Goal: Information Seeking & Learning: Find specific fact

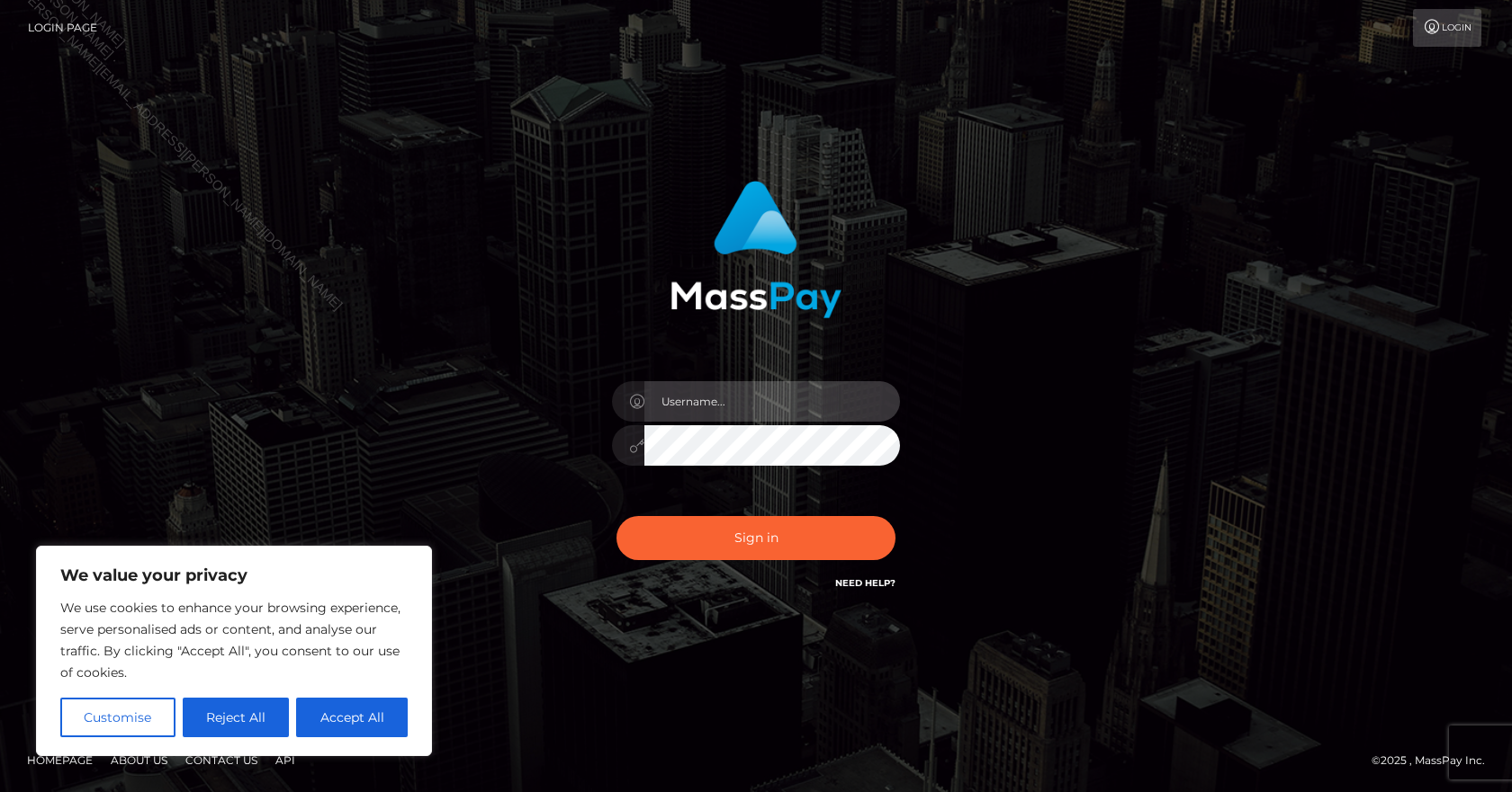
type input "[PERSON_NAME].B2Spin"
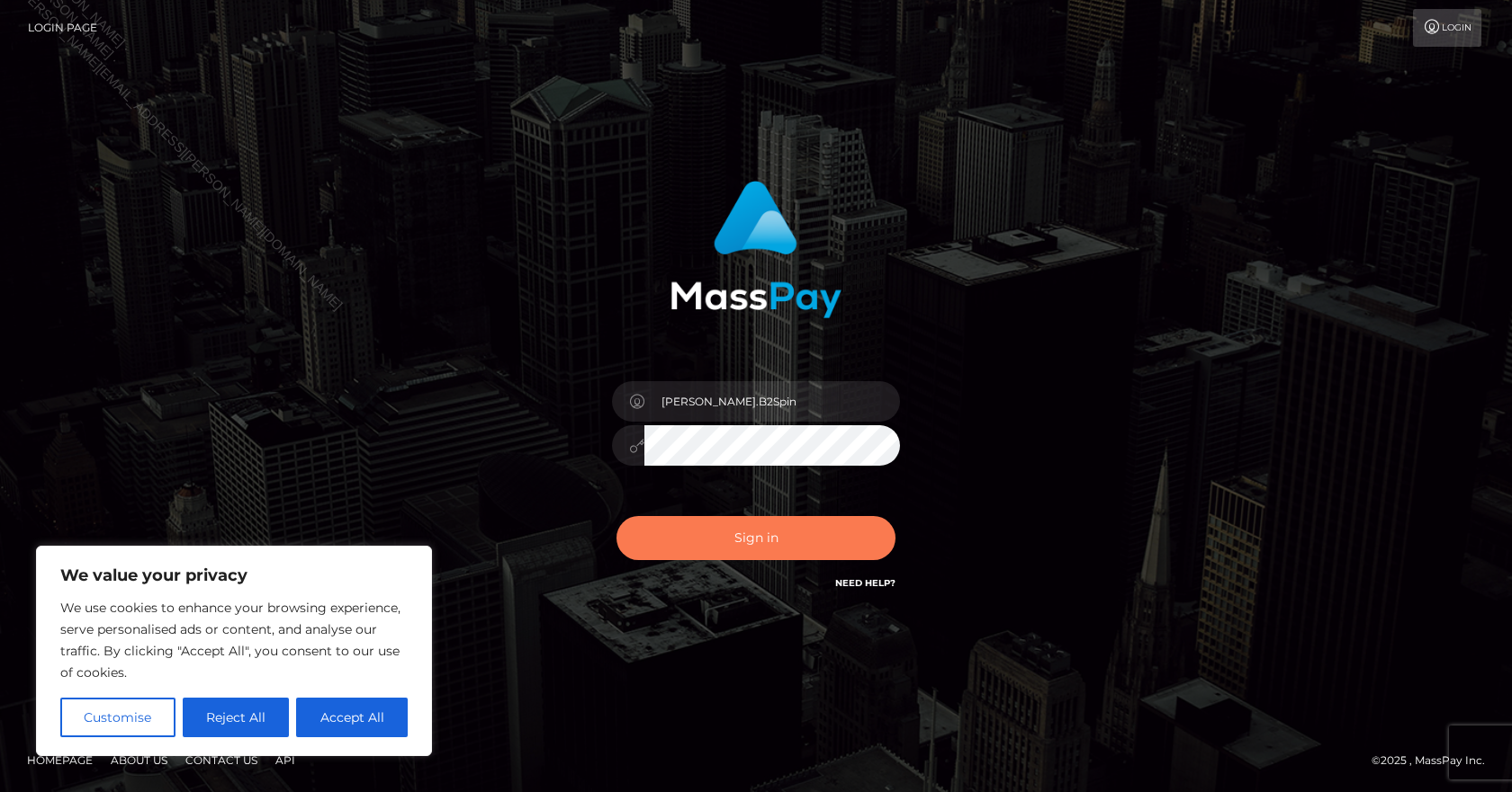
click at [705, 536] on button "Sign in" at bounding box center [756, 538] width 279 height 44
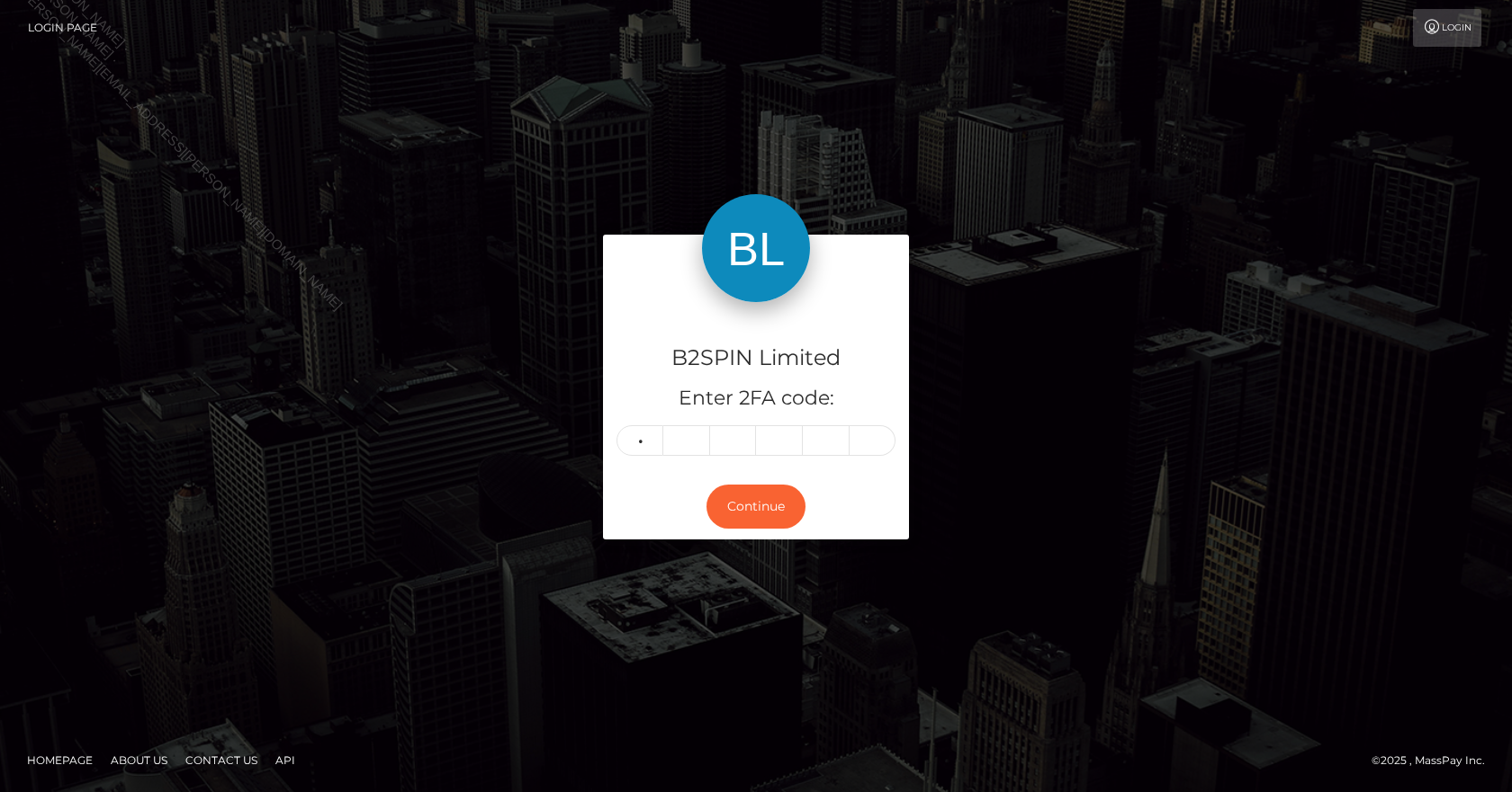
type input "5"
type input "3"
type input "4"
type input "9"
type input "5"
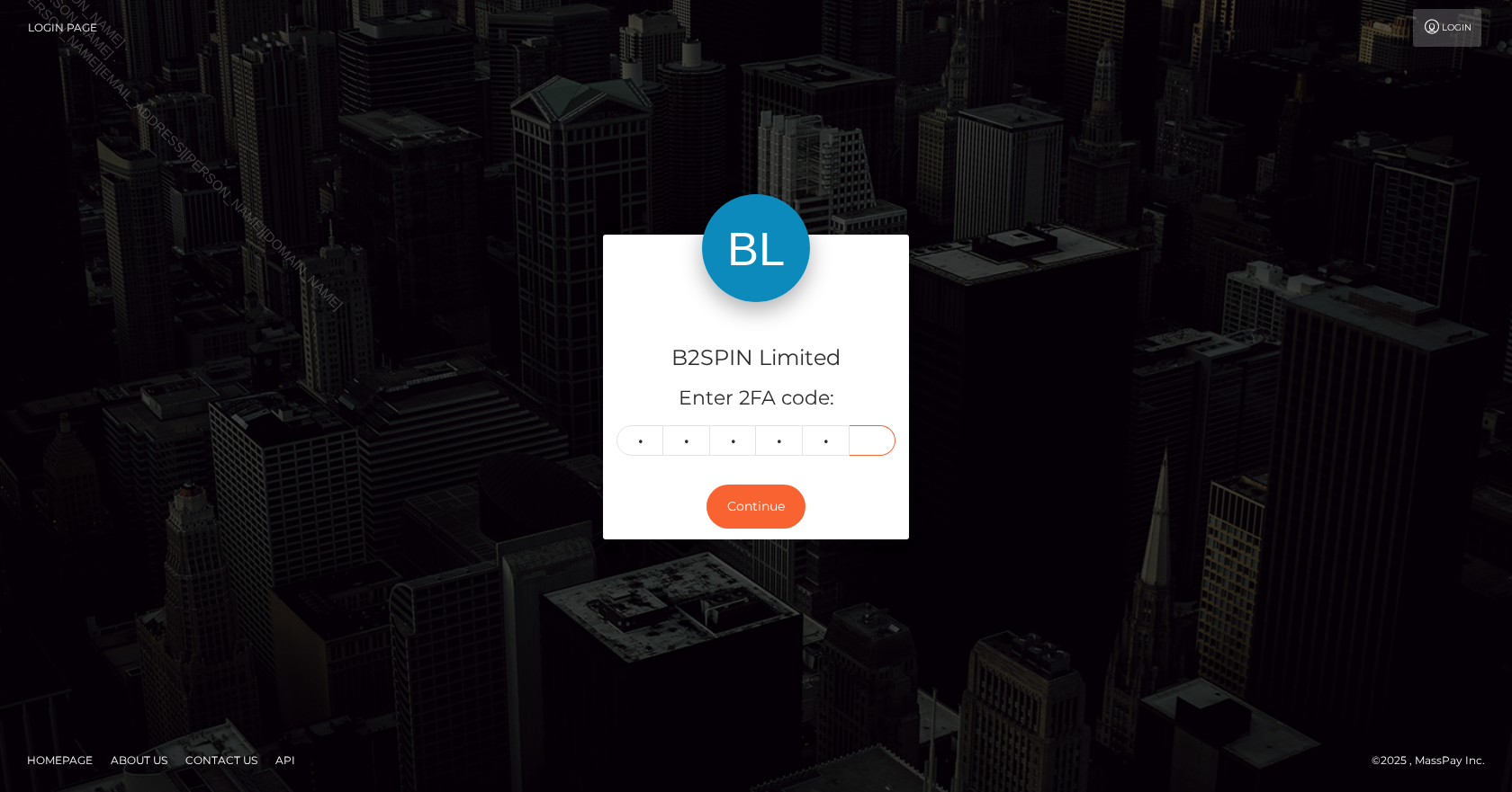
type input "5"
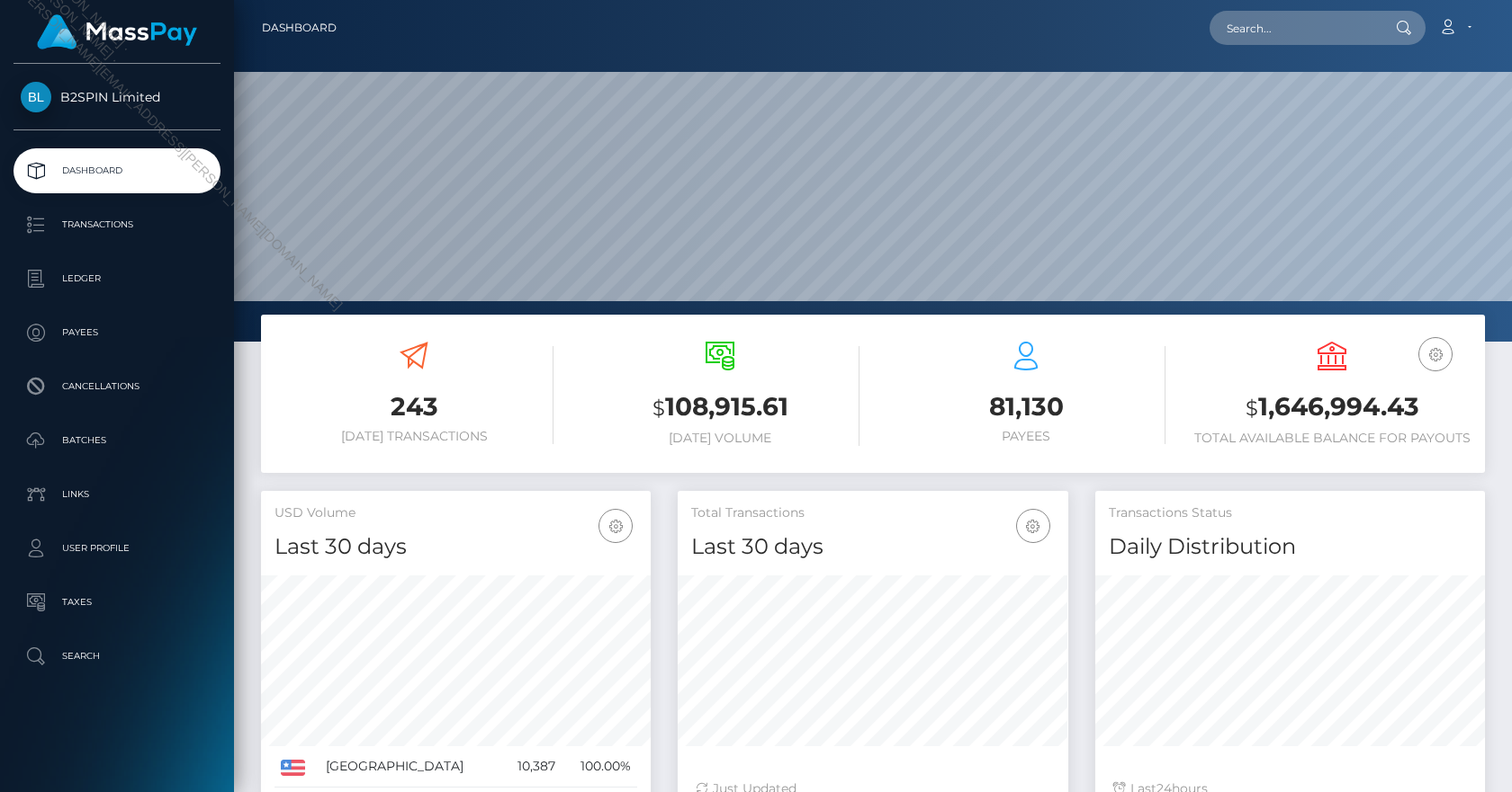
scroll to position [319, 390]
click at [134, 219] on p "Transactions" at bounding box center [116, 225] width 192 height 27
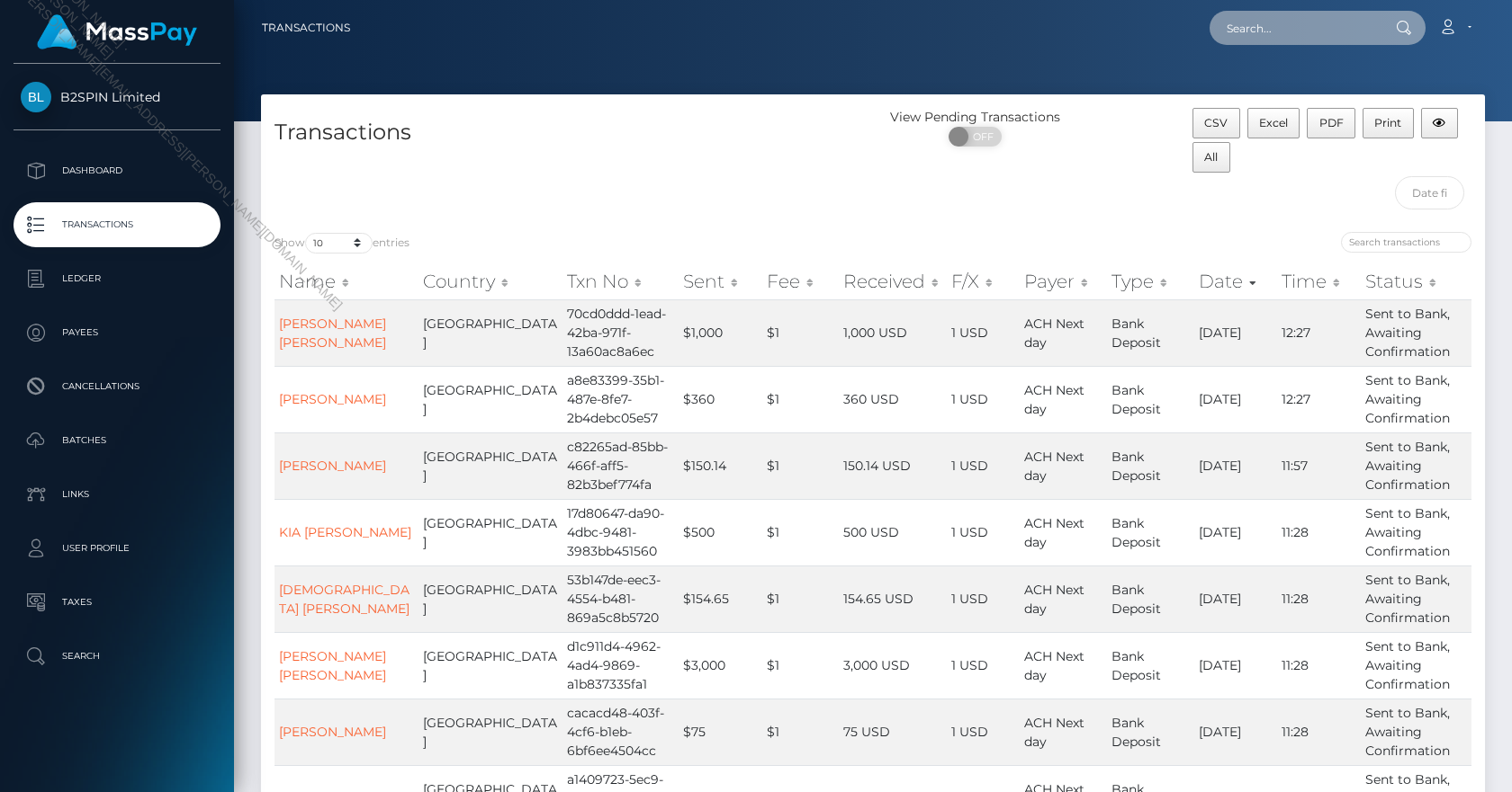
click at [1282, 32] on input "text" at bounding box center [1294, 28] width 169 height 34
paste input "MIRACLE ANNETT"
type input "MIRACLE ANNETT"
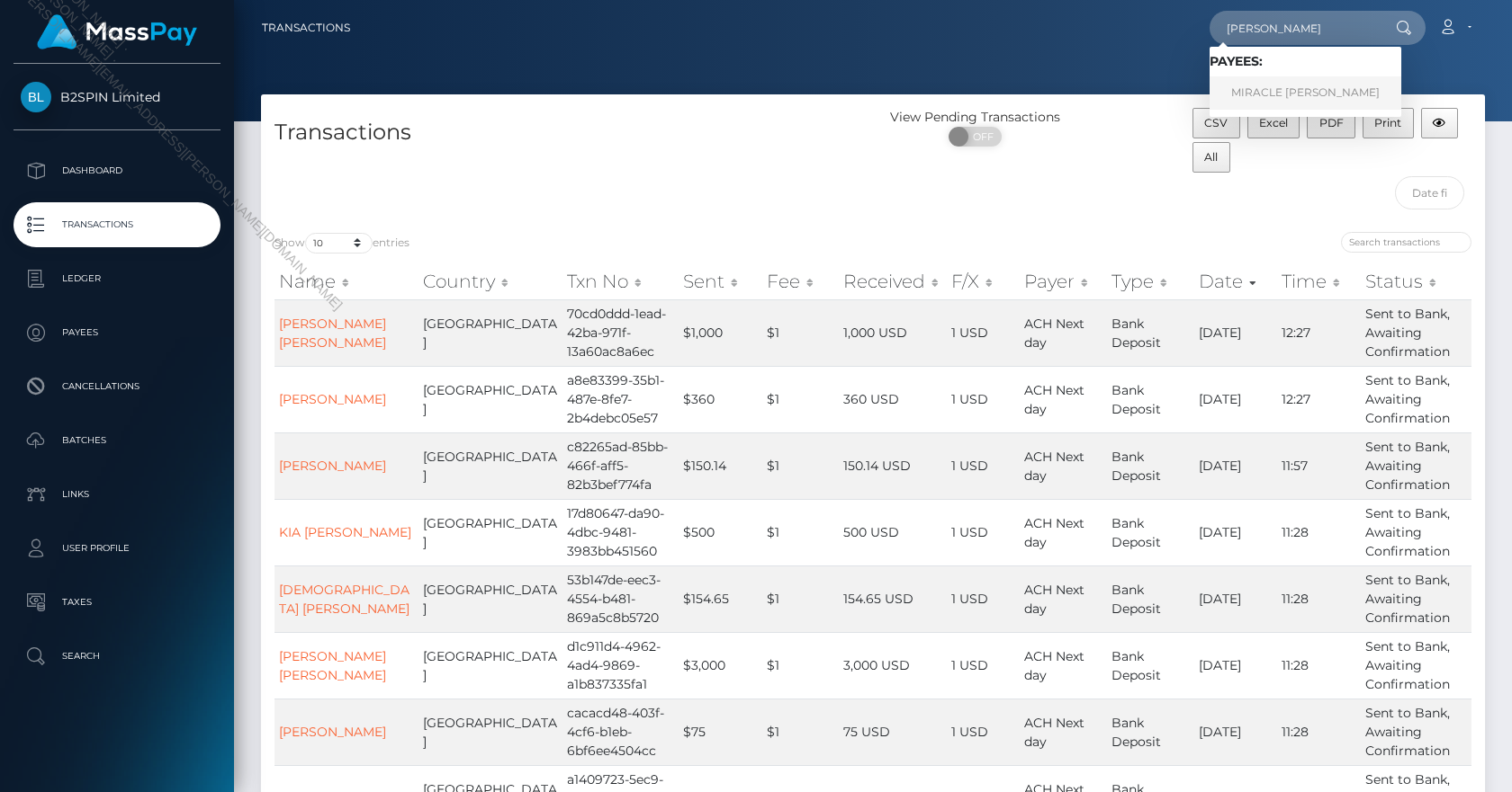
click at [1276, 82] on link "MIRACLE ANNETT LYNCH" at bounding box center [1305, 93] width 191 height 33
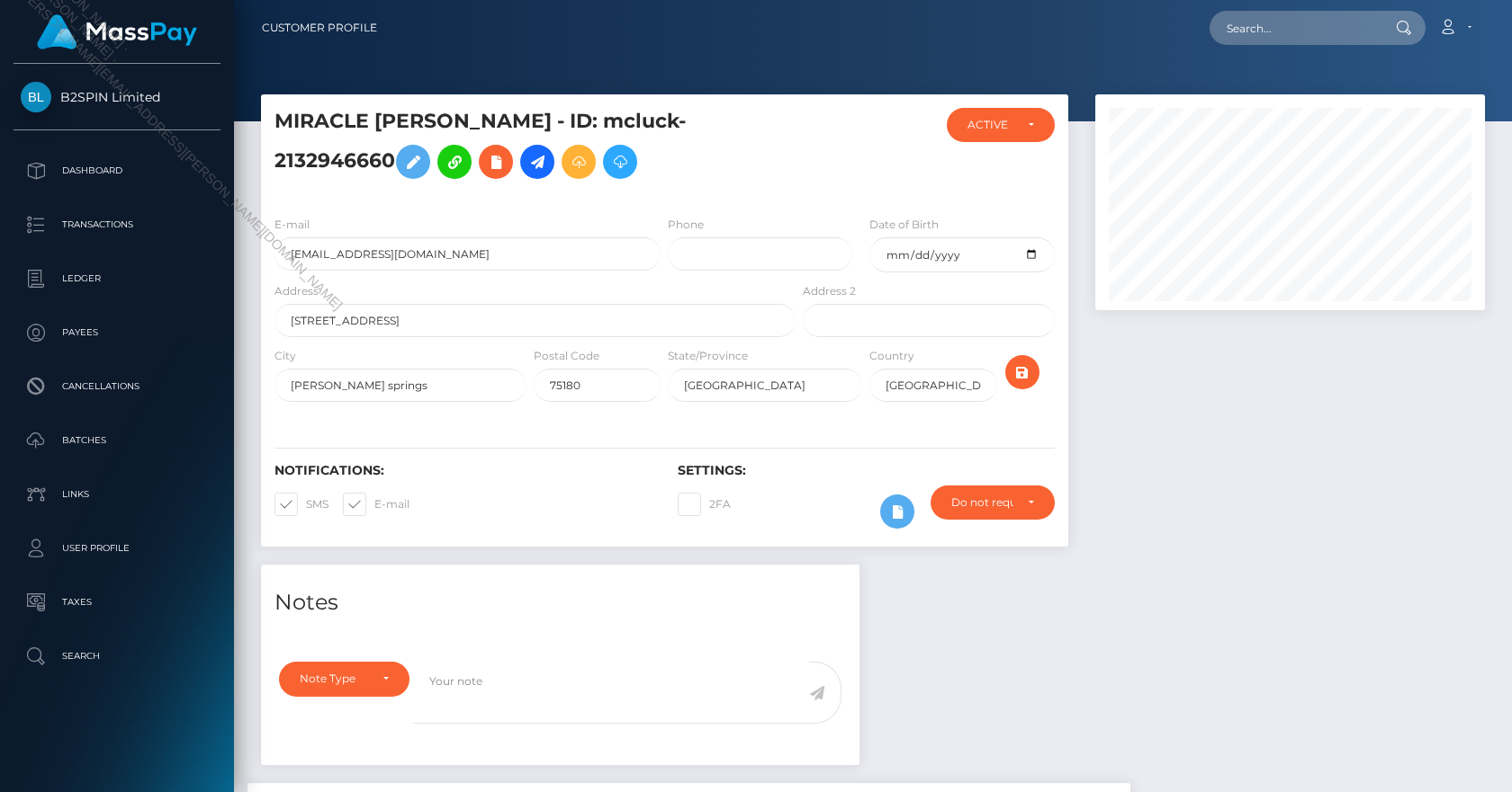
scroll to position [216, 390]
drag, startPoint x: 533, startPoint y: 116, endPoint x: 466, endPoint y: 123, distance: 67.4
click at [466, 123] on h5 "MIRACLE [PERSON_NAME] - ID: mcluck-2132946660" at bounding box center [529, 148] width 511 height 80
copy h5 "[PERSON_NAME]"
drag, startPoint x: 588, startPoint y: 126, endPoint x: 389, endPoint y: 179, distance: 205.9
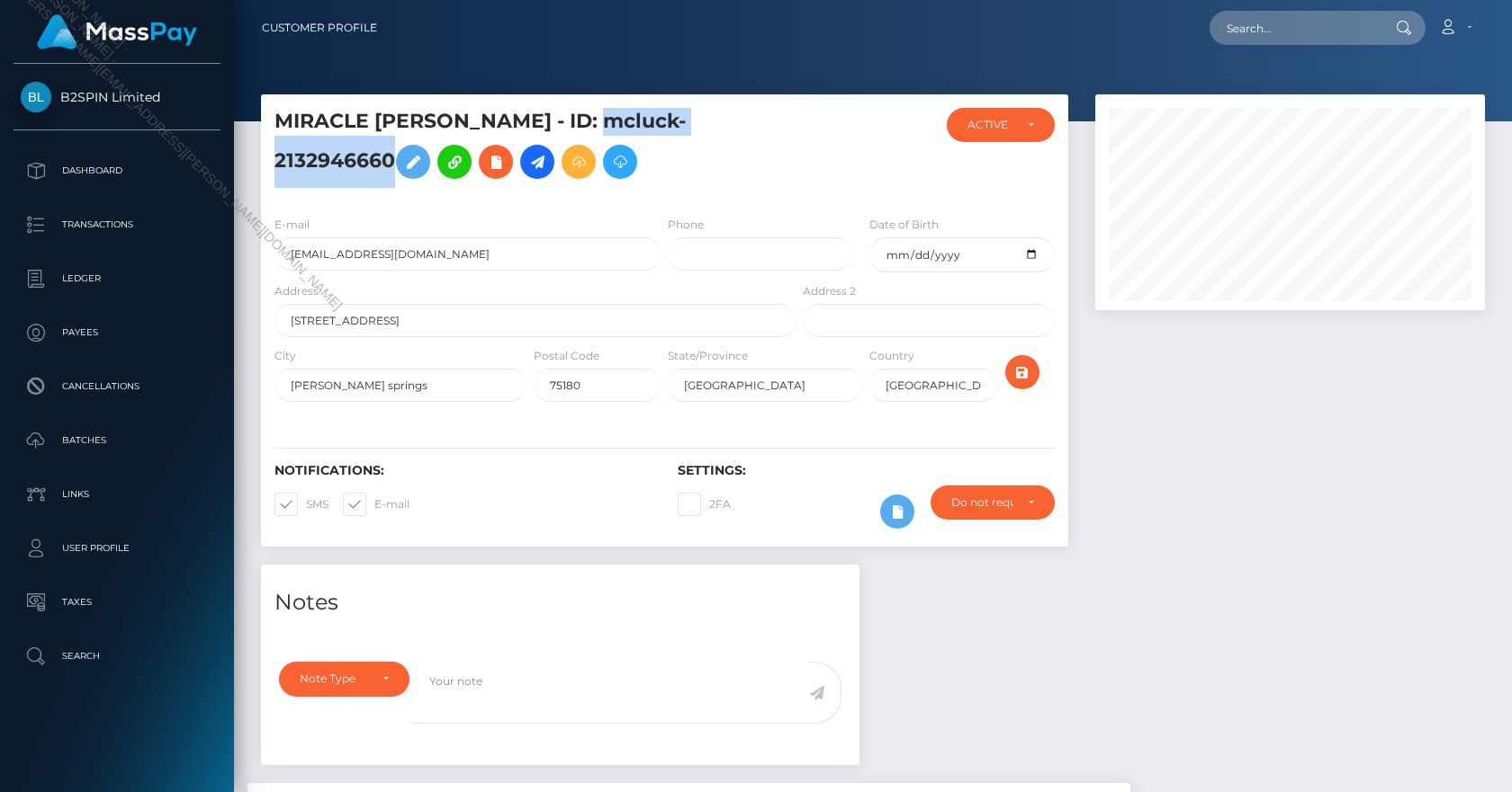
click at [389, 179] on h5 "MIRACLE ANNETT LYNCH - ID: mcluck-2132946660" at bounding box center [529, 148] width 511 height 80
copy h5 "mcluck-2132946660"
